Goal: Download file/media

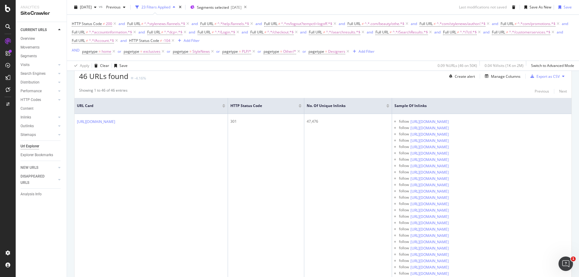
scroll to position [133, 0]
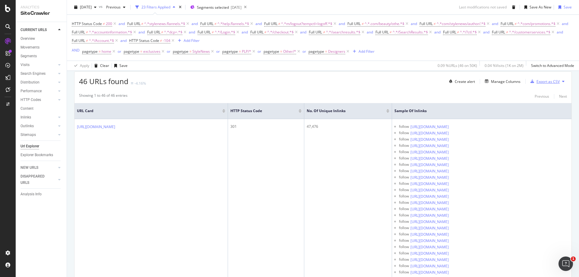
click at [539, 83] on div "Export as CSV" at bounding box center [548, 81] width 23 height 5
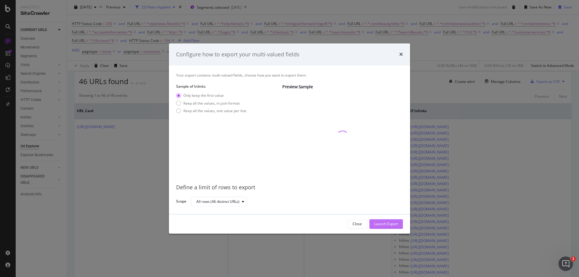
click at [395, 222] on div "Launch Export" at bounding box center [386, 224] width 24 height 5
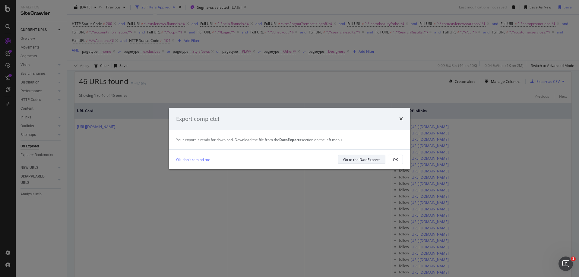
click at [353, 163] on div "Go to the DataExports" at bounding box center [361, 159] width 37 height 8
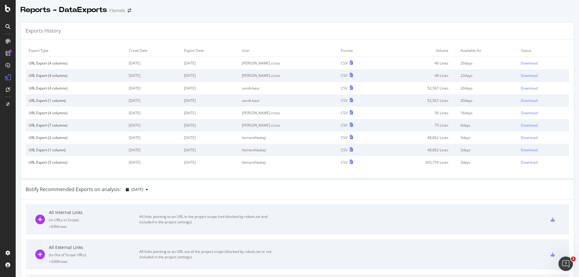
click at [533, 60] on td "Download" at bounding box center [543, 63] width 51 height 13
click at [524, 61] on div "Download" at bounding box center [529, 63] width 17 height 5
